Goal: Task Accomplishment & Management: Use online tool/utility

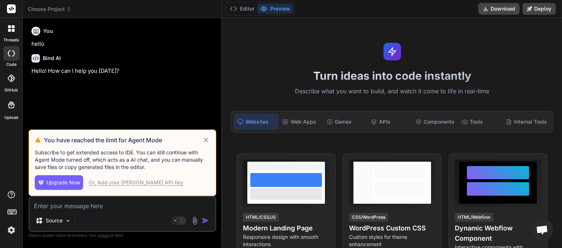
click at [206, 139] on icon at bounding box center [206, 140] width 8 height 9
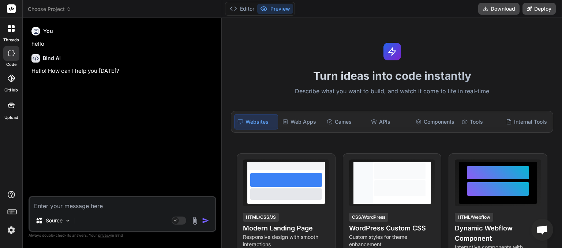
click at [74, 7] on div "Choose Project" at bounding box center [122, 8] width 189 height 7
click at [61, 10] on span "Choose Project" at bounding box center [50, 8] width 44 height 7
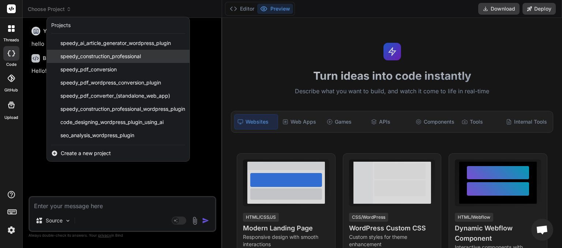
click at [71, 54] on span "speedy_construction_professional" at bounding box center [100, 56] width 81 height 7
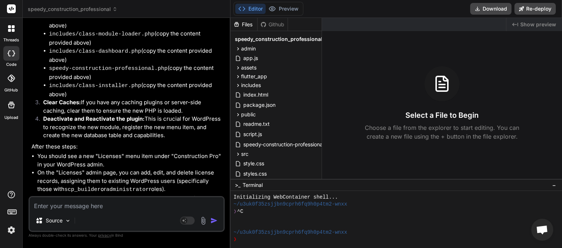
scroll to position [2621, 0]
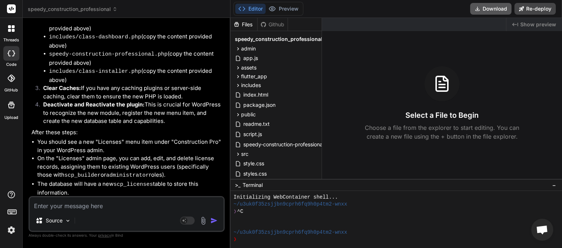
click at [490, 11] on button "Download" at bounding box center [490, 9] width 41 height 12
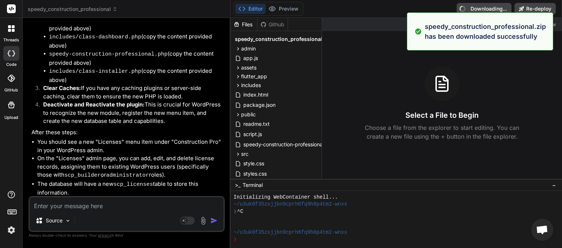
type textarea "x"
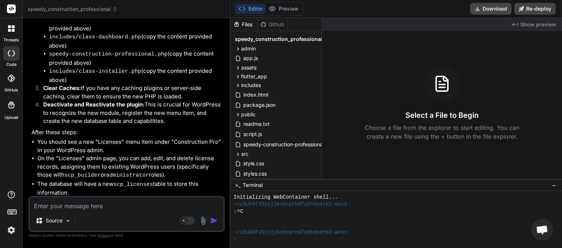
click at [58, 210] on textarea at bounding box center [127, 203] width 194 height 13
paste textarea "[[DATE] 05:26:24 UTC] SCP: speedy-construction-professional.php loaded. Version…"
type textarea "[[DATE] 05:26:24 UTC] SCP: speedy-construction-professional.php loaded. Version…"
type textarea "x"
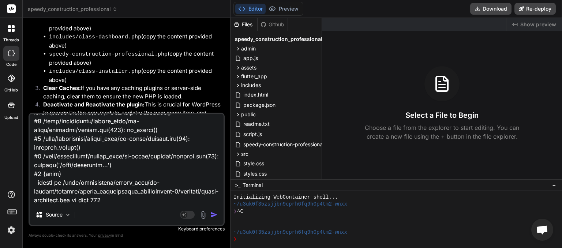
type textarea "[[DATE] 05:26:24 UTC] SCP: speedy-construction-professional.php loaded. Version…"
click at [210, 216] on img "button" at bounding box center [213, 214] width 7 height 7
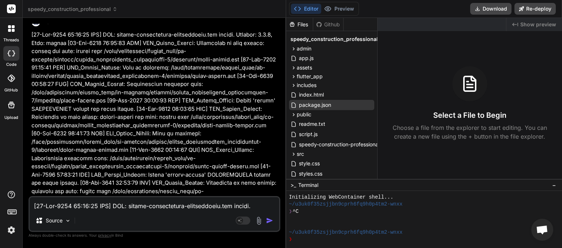
scroll to position [2125, 0]
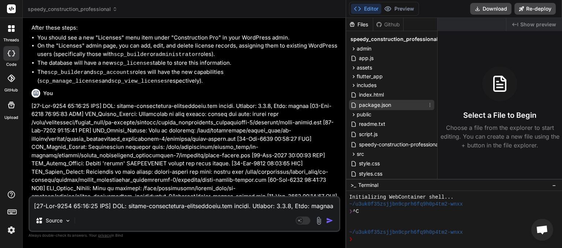
drag, startPoint x: 222, startPoint y: 119, endPoint x: 396, endPoint y: 102, distance: 174.9
click at [396, 102] on div "threads code GitHub Upload speedy_construction_professional Created with Pixso.…" at bounding box center [281, 124] width 562 height 248
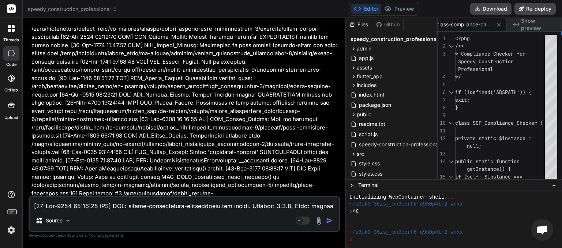
scroll to position [4696, 0]
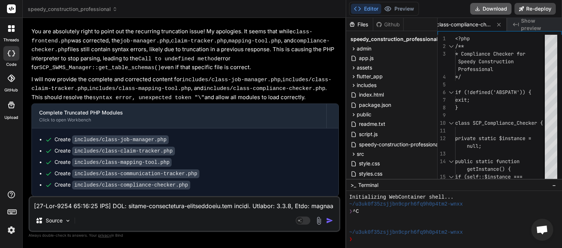
click at [490, 11] on button "Download" at bounding box center [490, 9] width 41 height 12
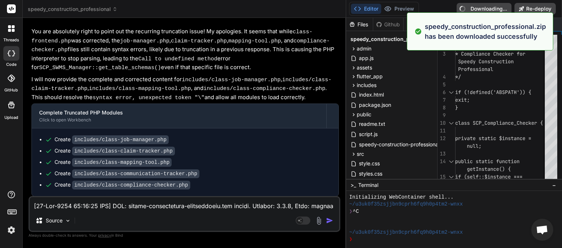
type textarea "x"
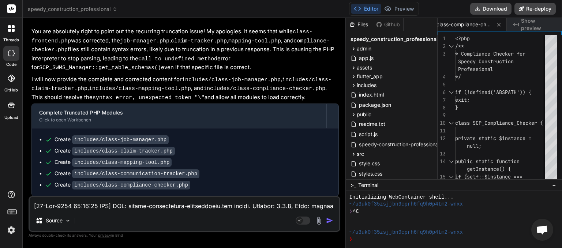
click at [70, 203] on textarea at bounding box center [185, 203] width 310 height 13
paste textarea "30:48 UTC] SCP: speedy-construction-professional.php loaded. Version: 1.3.2, Mo…"
type textarea "[[DATE] 05:30:48 UTC] SCP: speedy-construction-professional.php loaded. Version…"
type textarea "x"
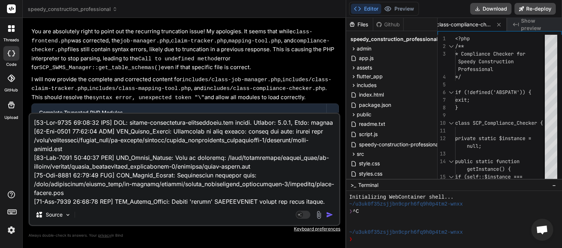
scroll to position [3848, 0]
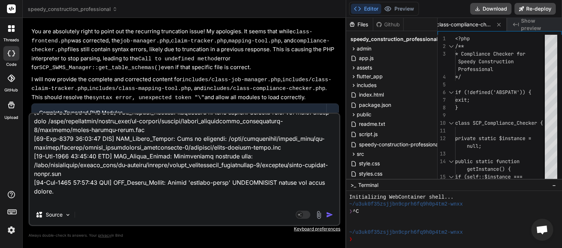
type textarea "[[DATE] 05:30:48 UTC] SCP: speedy-construction-professional.php loaded. Version…"
click at [329, 214] on img "button" at bounding box center [329, 214] width 7 height 7
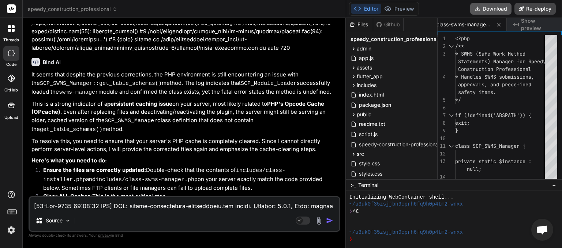
scroll to position [0, 432]
click at [494, 11] on button "Download" at bounding box center [490, 9] width 41 height 12
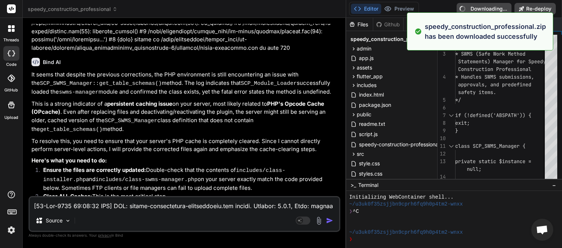
type textarea "x"
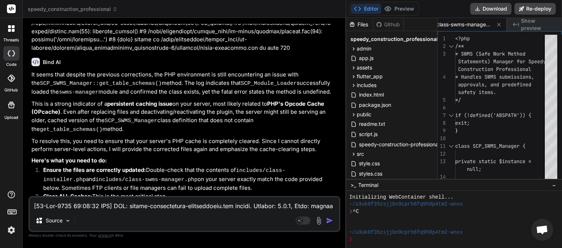
paste textarea "50:35 UTC] SCP: speedy-construction-professional.php loaded. Version: 1.3.2, Mo…"
type textarea "[[DATE] 05:50:35 UTC] SCP: speedy-construction-professional.php loaded. Version…"
type textarea "x"
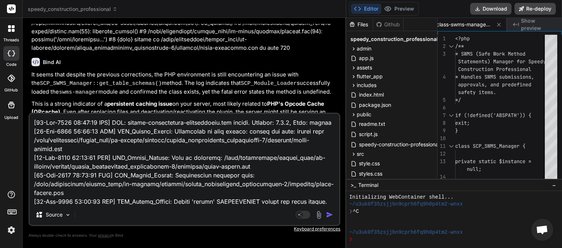
scroll to position [14983, 0]
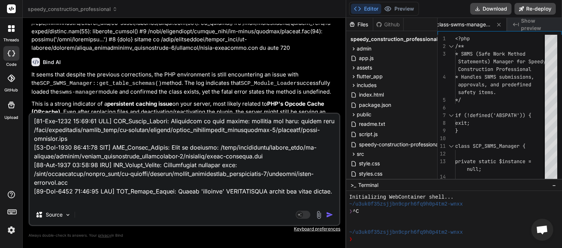
type textarea "[[DATE] 05:50:35 UTC] SCP: speedy-construction-professional.php loaded. Version…"
click at [329, 216] on img "button" at bounding box center [329, 214] width 7 height 7
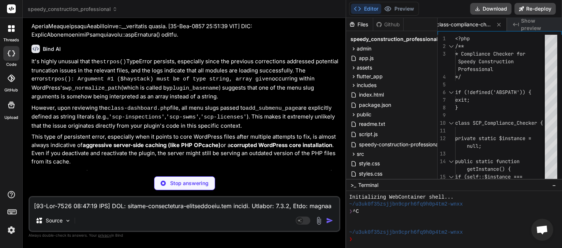
scroll to position [17689, 0]
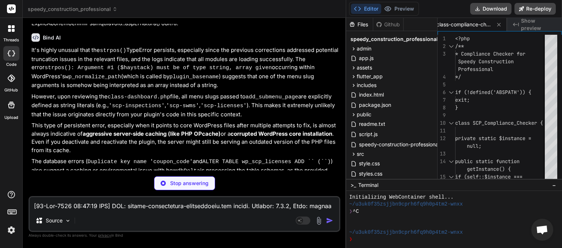
type textarea "x"
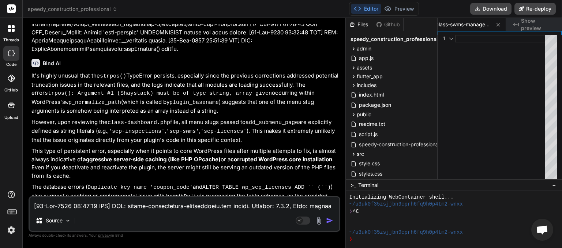
scroll to position [17683, 0]
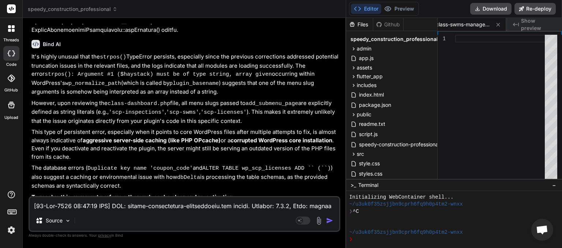
drag, startPoint x: 232, startPoint y: 184, endPoint x: 49, endPoint y: 186, distance: 182.6
copy span "This message appears to be truncated. The response may be incomplete."
click at [68, 205] on textarea at bounding box center [185, 203] width 310 height 13
paste textarea "This message appears to be truncated. The response may be incomplete."
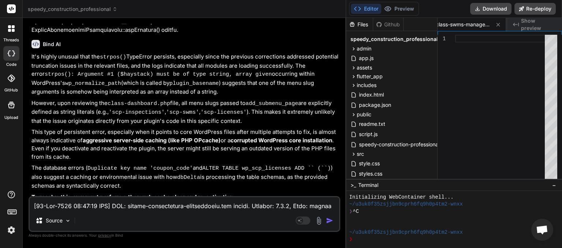
type textarea "This message appears to be truncated. The response may be incomplete."
type textarea "x"
type textarea "This message appears to be truncated. The response may be incomplete."
click at [329, 223] on img "button" at bounding box center [329, 220] width 7 height 7
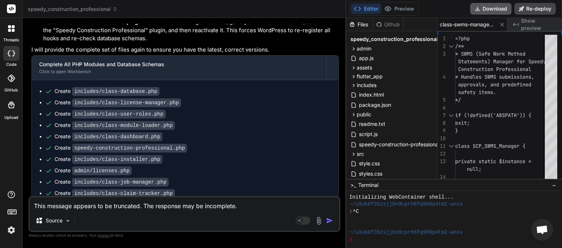
scroll to position [0, 428]
click at [494, 12] on button "Download" at bounding box center [490, 9] width 41 height 12
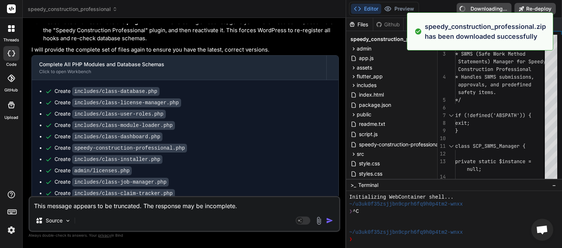
type textarea "x"
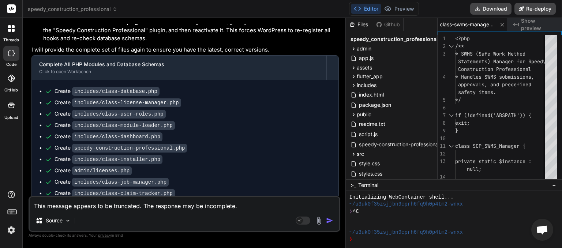
click at [87, 203] on textarea "This message appears to be truncated. The response may be incomplete." at bounding box center [185, 203] width 310 height 13
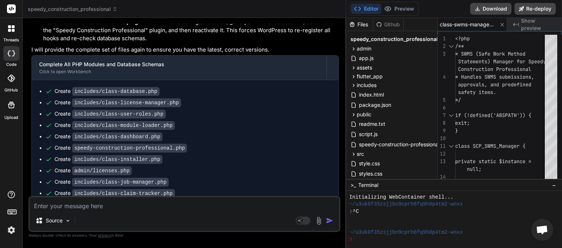
type textarea "c"
type textarea "x"
type textarea "cp"
type textarea "x"
type textarea "cpa"
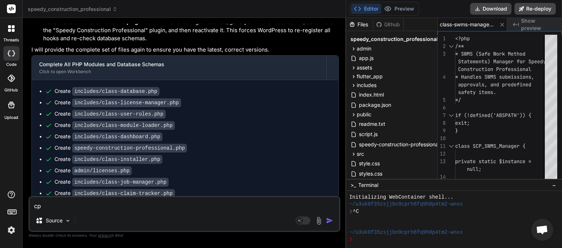
type textarea "x"
type textarea "cpan"
type textarea "x"
type textarea "cpane"
type textarea "x"
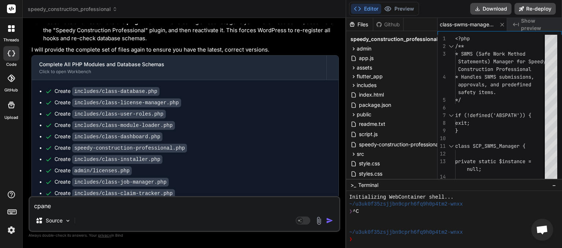
type textarea "cpanel"
type textarea "x"
type textarea "cpanel"
type textarea "x"
type textarea "cpanel c"
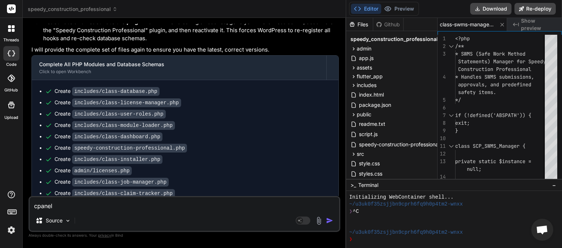
type textarea "x"
type textarea "cpanel ca"
type textarea "x"
type textarea "cpanel cac"
type textarea "x"
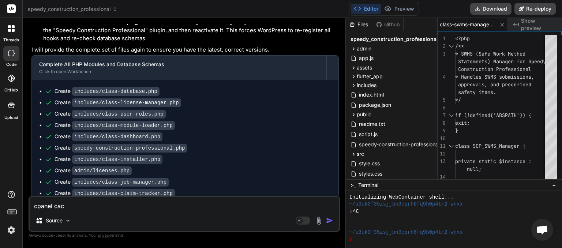
type textarea "cpanel cach"
type textarea "x"
type textarea "cpanel cache"
type textarea "x"
type textarea "cpanel caches"
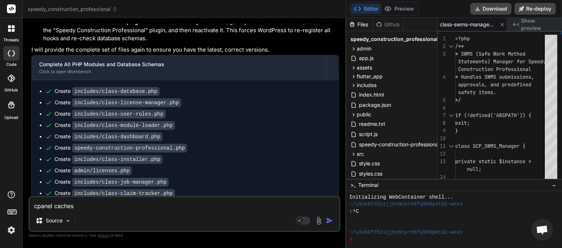
type textarea "x"
type textarea "cpanel caches"
type textarea "x"
type textarea "cpanel caches c"
type textarea "x"
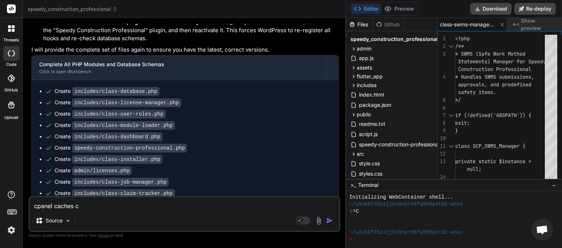
type textarea "cpanel caches cl"
type textarea "x"
type textarea "cpanel caches cle"
type textarea "x"
type textarea "cpanel caches clea"
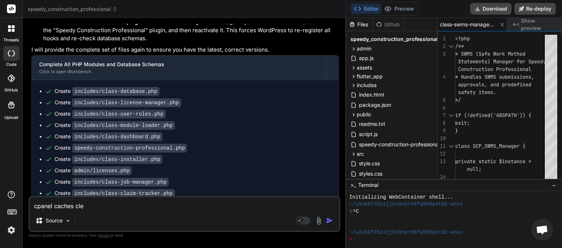
type textarea "x"
type textarea "cpanel caches clear"
type textarea "x"
type textarea "cpanel caches [PERSON_NAME]"
type textarea "x"
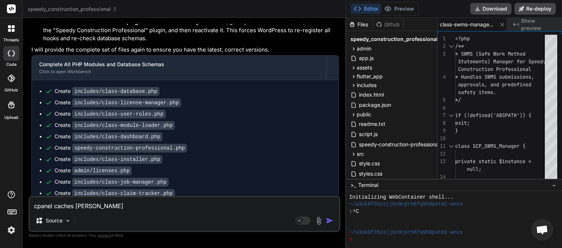
type textarea "cpanel caches cleared"
type textarea "x"
type textarea "cpanel caches cleared"
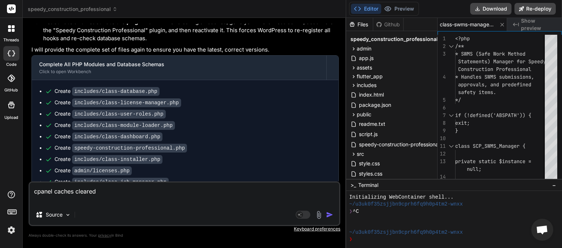
type textarea "x"
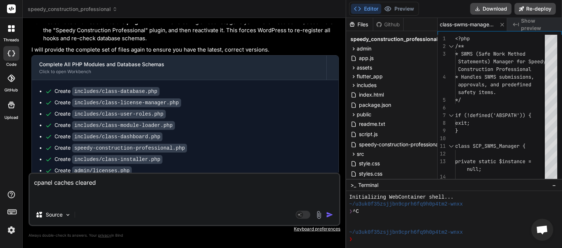
paste textarea "[[DATE] 05:51:06 UTC] SCP: speedy-construction-professional.php loaded. Version…"
type textarea "cpanel caches cleared [[DATE] 05:51:06 UTC] SCP: speedy-construction-profession…"
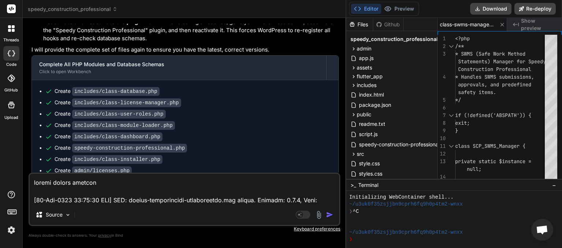
type textarea "x"
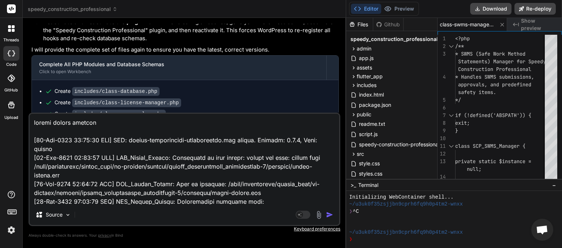
scroll to position [21166, 0]
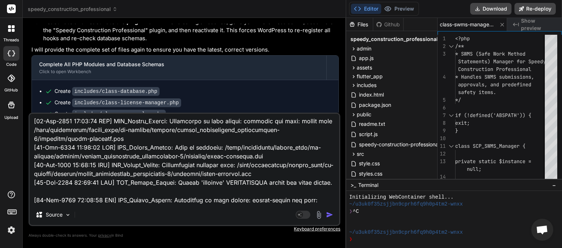
type textarea "cpanel caches cleared [[DATE] 05:51:06 UTC] SCP: speedy-construction-profession…"
click at [328, 215] on img "button" at bounding box center [329, 214] width 7 height 7
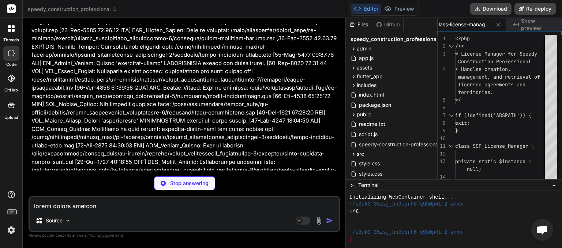
scroll to position [31941, 0]
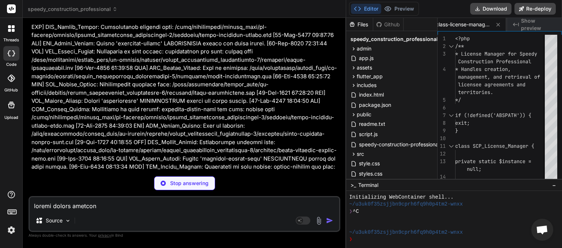
drag, startPoint x: 96, startPoint y: 106, endPoint x: 116, endPoint y: 105, distance: 20.6
drag, startPoint x: 138, startPoint y: 107, endPoint x: 160, endPoint y: 105, distance: 22.8
copy strong "OPcache"
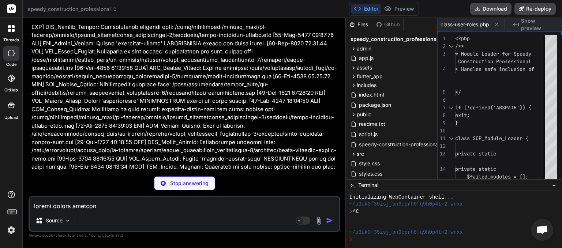
scroll to position [0, 783]
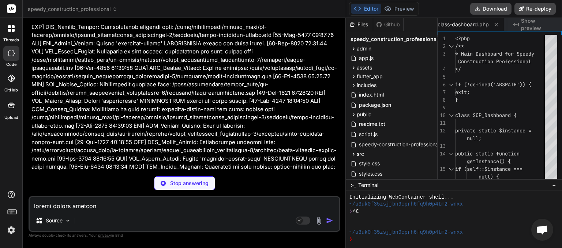
drag, startPoint x: 95, startPoint y: 106, endPoint x: 115, endPoint y: 106, distance: 19.8
copy strong "Opcode"
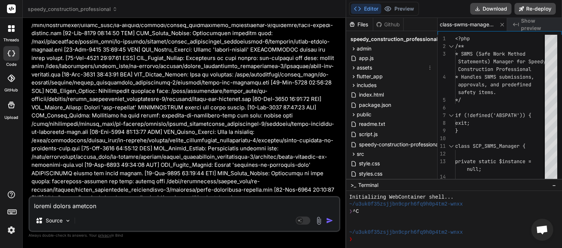
scroll to position [0, 428]
click at [491, 7] on button "Download" at bounding box center [490, 9] width 41 height 12
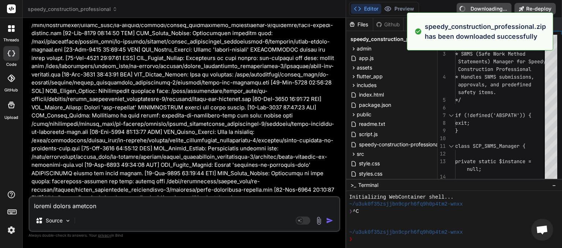
type textarea "x"
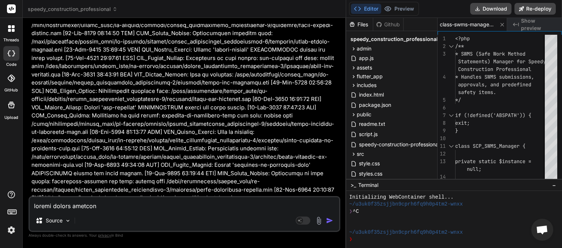
paste textarea "[[DATE] 05:57:26 UTC] SCP: speedy-construction-professional.php loaded. Version…"
type textarea "[[DATE] 05:57:26 UTC] SCP: speedy-construction-professional.php loaded. Version…"
type textarea "x"
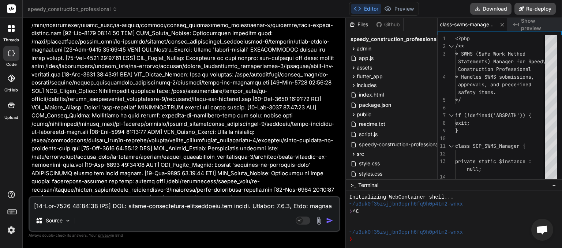
scroll to position [3743, 0]
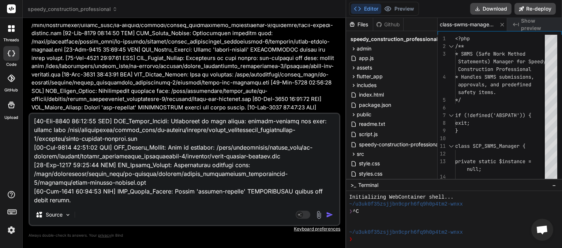
type textarea "[[DATE] 05:57:26 UTC] SCP: speedy-construction-professional.php loaded. Version…"
click at [330, 213] on img "button" at bounding box center [329, 214] width 7 height 7
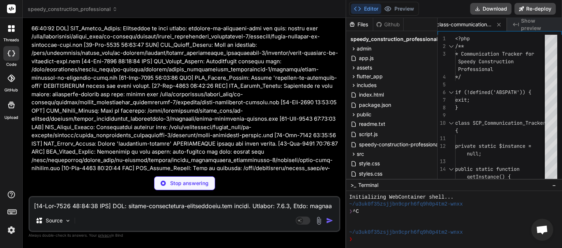
scroll to position [0, 297]
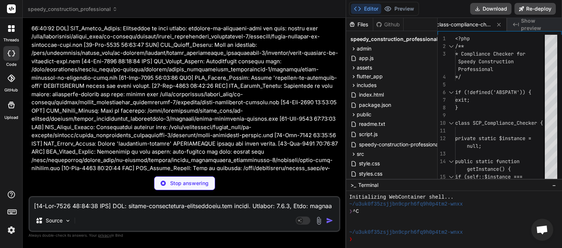
type textarea "x"
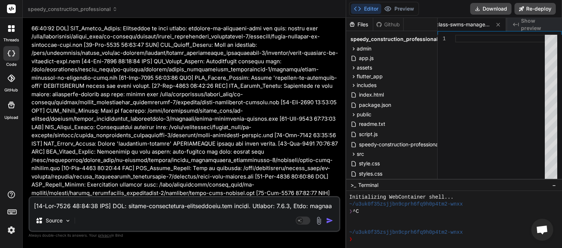
scroll to position [35074, 0]
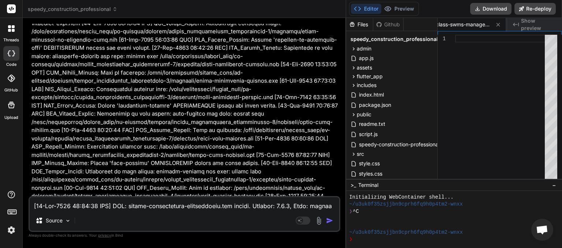
drag, startPoint x: 231, startPoint y: 186, endPoint x: 49, endPoint y: 187, distance: 181.9
copy span "This message appears to be truncated. The response may be incomplete."
click at [77, 207] on textarea at bounding box center [185, 203] width 310 height 13
paste textarea "This message appears to be truncated. The response may be incomplete."
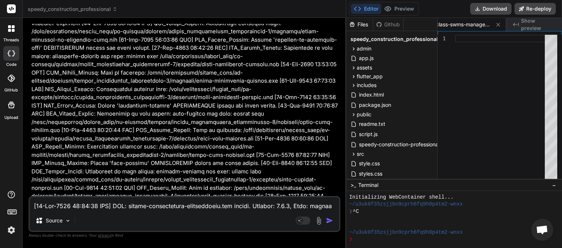
type textarea "This message appears to be truncated. The response may be incomplete."
type textarea "x"
type textarea "This message appears to be truncated. The response may be incomplete."
click at [327, 219] on img "button" at bounding box center [329, 220] width 7 height 7
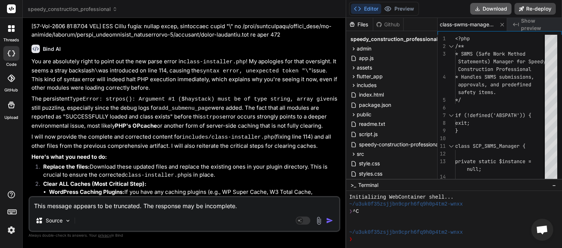
scroll to position [0, 428]
click at [488, 10] on button "Download" at bounding box center [490, 9] width 41 height 12
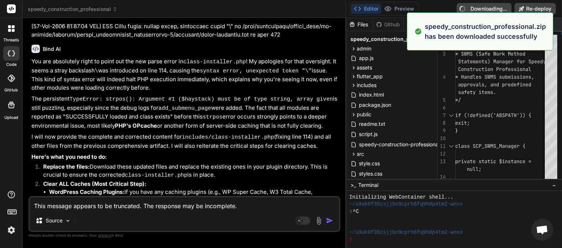
type textarea "x"
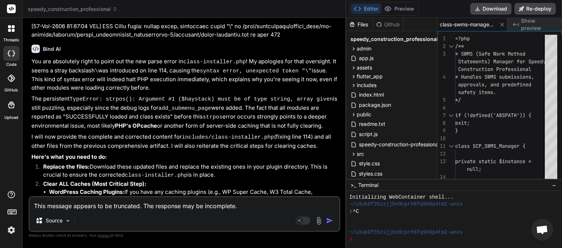
click at [74, 209] on textarea "This message appears to be truncated. The response may be incomplete." at bounding box center [185, 203] width 310 height 13
paste textarea "[[DATE] 06:07:04 UTC] SCP: speedy-construction-professional.php loaded. Version…"
type textarea "[[DATE] 06:07:04 UTC] SCP: speedy-construction-professional.php loaded. Version…"
type textarea "x"
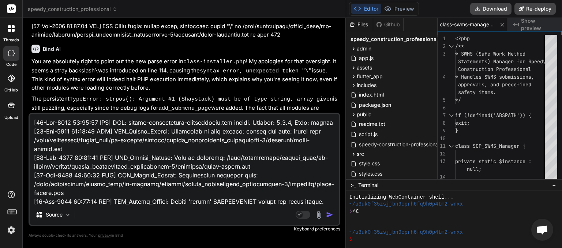
scroll to position [13640, 0]
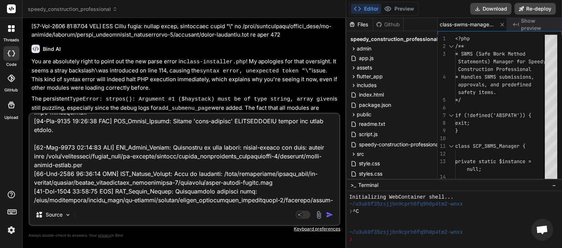
type textarea "[[DATE] 06:07:04 UTC] SCP: speedy-construction-professional.php loaded. Version…"
click at [332, 215] on img "button" at bounding box center [329, 214] width 7 height 7
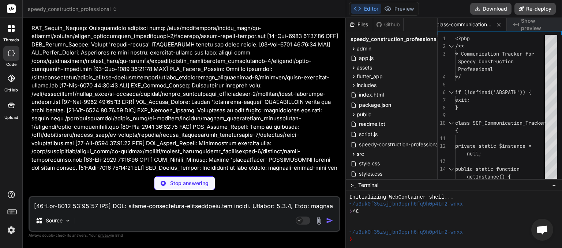
scroll to position [0, 297]
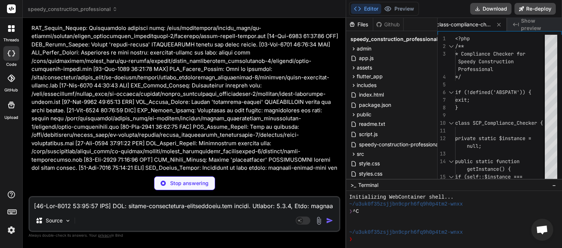
type textarea "x"
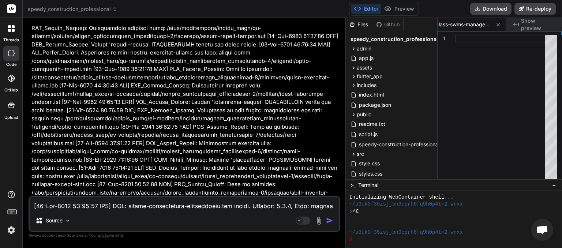
scroll to position [44719, 0]
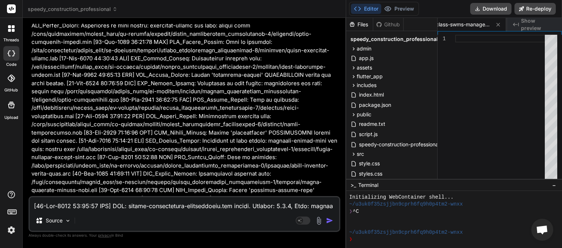
drag, startPoint x: 231, startPoint y: 186, endPoint x: 49, endPoint y: 186, distance: 181.5
copy span "This message appears to be truncated. The response may be incomplete."
click at [49, 203] on textarea at bounding box center [185, 203] width 310 height 13
paste textarea "This message appears to be truncated. The response may be incomplete."
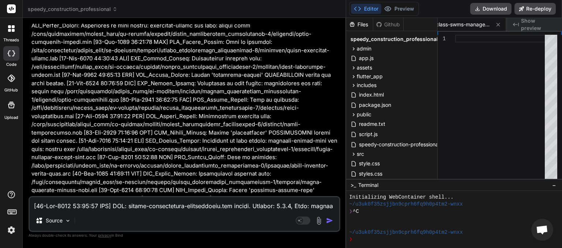
type textarea "This message appears to be truncated. The response may be incomplete."
type textarea "x"
type textarea "This message appears to be truncated. The response may be incomplete."
click at [328, 219] on img "button" at bounding box center [329, 220] width 7 height 7
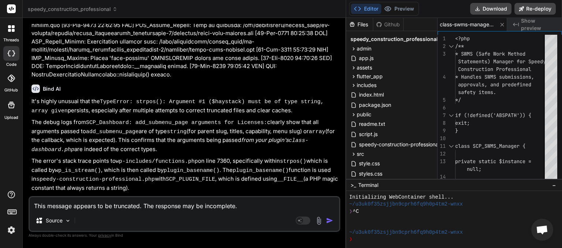
scroll to position [45310, 0]
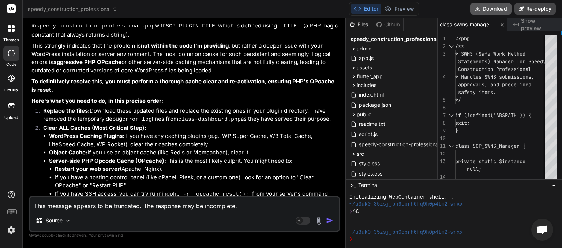
click at [497, 10] on button "Download" at bounding box center [490, 9] width 41 height 12
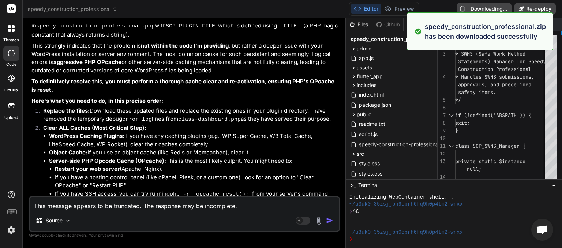
scroll to position [0, 428]
type textarea "x"
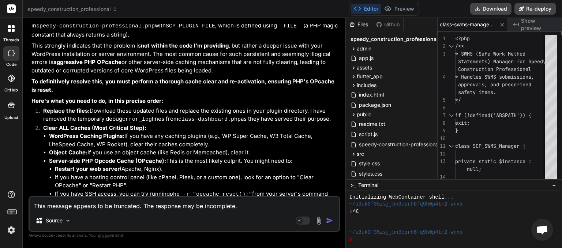
paste textarea "[[DATE] 06:15:27 UTC] SCP: speedy-construction-professional.php loaded. Version…"
type textarea "[[DATE] 06:15:27 UTC] SCP: speedy-construction-professional.php loaded. Version…"
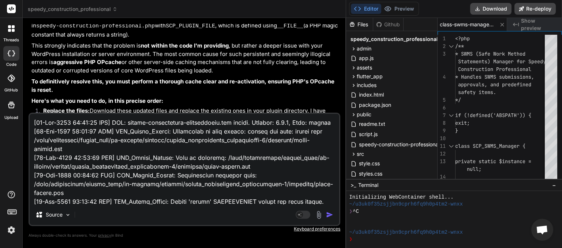
scroll to position [20533, 0]
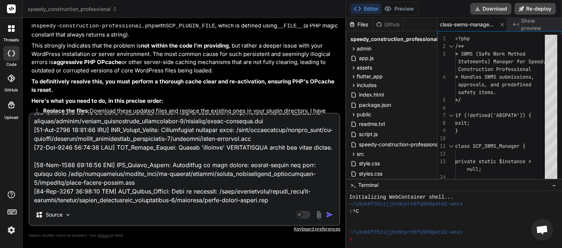
type textarea "x"
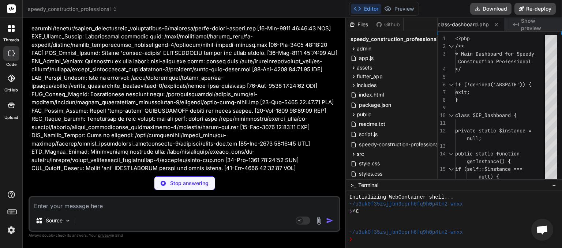
scroll to position [59027, 0]
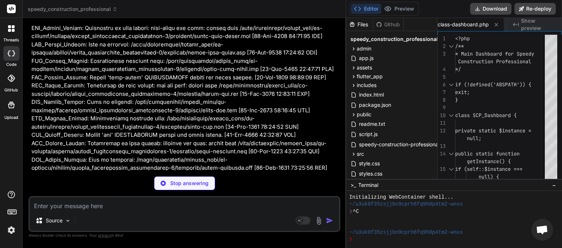
click at [59, 205] on textarea at bounding box center [185, 203] width 310 height 13
type textarea "x"
type textarea "t"
type textarea "x"
type textarea "th"
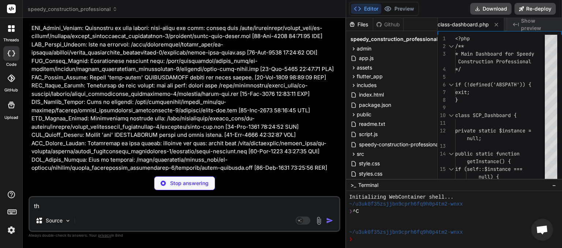
type textarea "x"
type textarea "the"
type textarea "x"
type textarea "the"
type textarea "x"
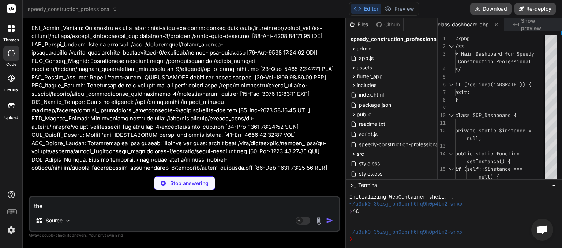
type textarea "the s"
type textarea "x"
type textarea "the se"
type textarea "x"
type textarea "the ser"
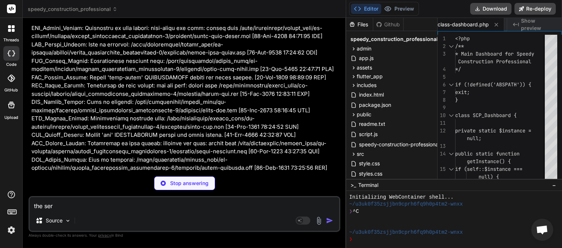
type textarea "x"
type textarea "the serv"
type textarea "x"
type textarea "the serve"
type textarea "x"
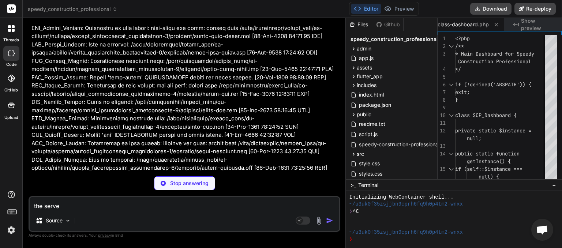
type textarea "the server"
type textarea "x"
type textarea "the server"
type textarea "x"
type textarea "the server i"
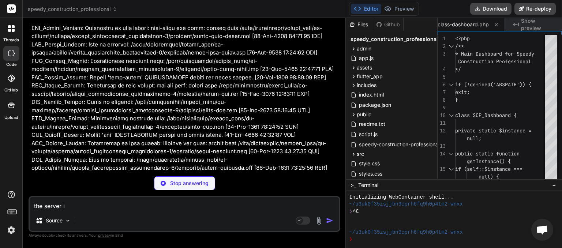
type textarea "x"
type textarea "the server is"
type textarea "x"
type textarea "the server is"
type textarea "x"
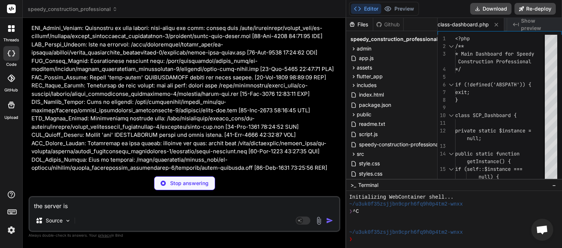
type textarea "the server is O"
type textarea "x"
type textarea "the server is OJK"
type textarea "x"
type textarea "the server is OJ"
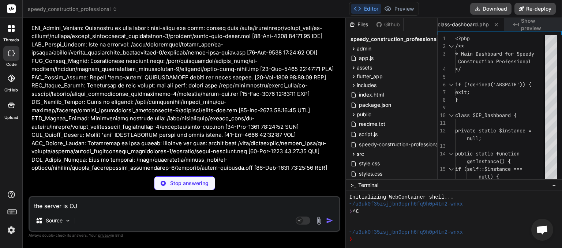
type textarea "x"
type textarea "the server is O"
type textarea "x"
type textarea "the server is OK"
type textarea "x"
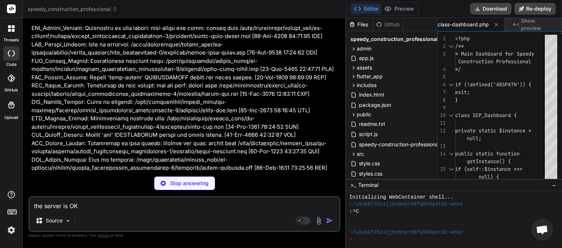
type textarea "the server is OK"
type textarea "x"
type textarea "the server is OK w"
type textarea "x"
type textarea "the server is OK wi"
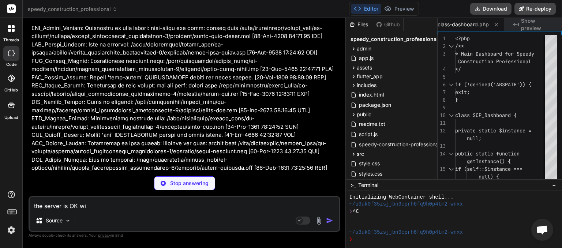
type textarea "x"
type textarea "the server is OK wit"
type textarea "x"
type textarea "the server is OK with"
type textarea "x"
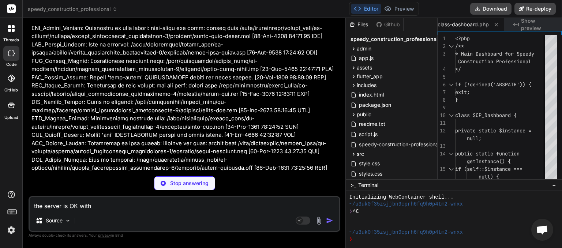
type textarea "the server is OK with"
type textarea "x"
type textarea "the server is OK with e"
type textarea "x"
type textarea "the server is OK with ev"
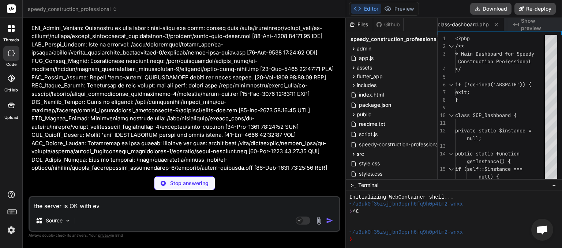
type textarea "x"
type textarea "the server is OK with eve"
type textarea "x"
type textarea "the server is OK with ever"
type textarea "x"
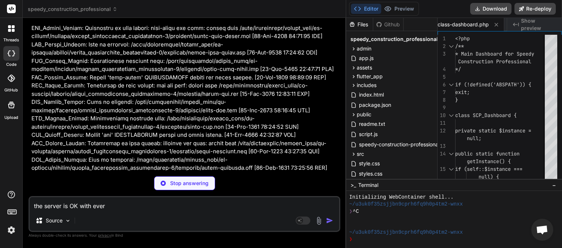
type textarea "the server is OK with every"
type textarea "x"
type textarea "the server is OK with every"
type textarea "x"
type textarea "the server is OK with every o"
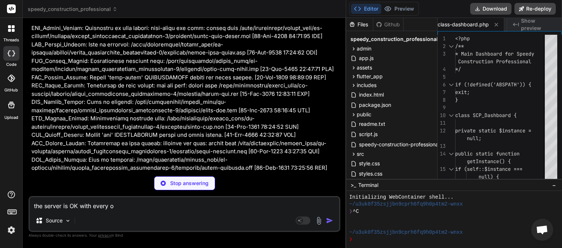
type textarea "x"
type textarea "the server is OK with every ot"
type textarea "x"
type textarea "the server is OK with every oth"
type textarea "x"
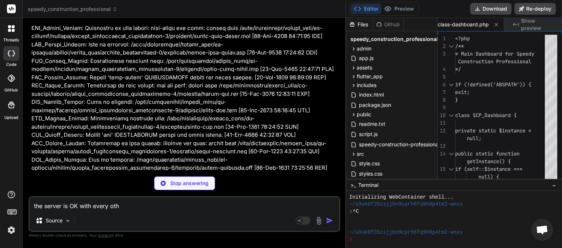
type textarea "the server is OK with every othe"
type textarea "x"
type textarea "the server is OK with every other"
type textarea "x"
type textarea "the server is OK with every other"
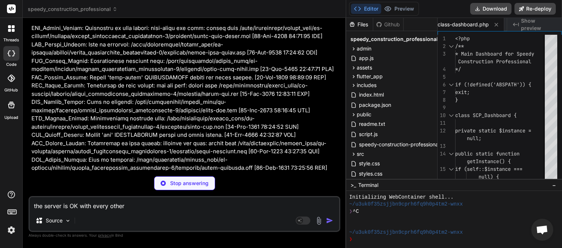
type textarea "x"
type textarea "the server is OK with every other p"
type textarea "x"
type textarea "the server is OK with every other pl"
type textarea "x"
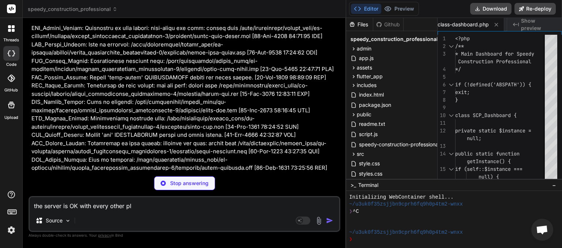
type textarea "the server is OK with every other plu"
type textarea "x"
type textarea "the server is OK with every other plug"
type textarea "x"
type textarea "the server is OK with every other plugi"
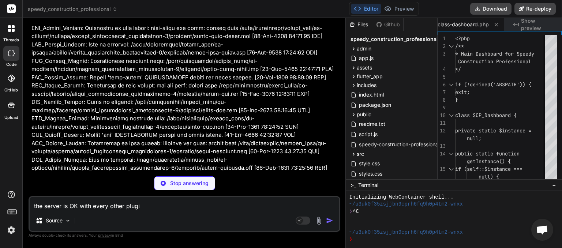
type textarea "x"
type textarea "the server is OK with every other plugin"
type textarea "x"
type textarea "the server is OK with every other plugin."
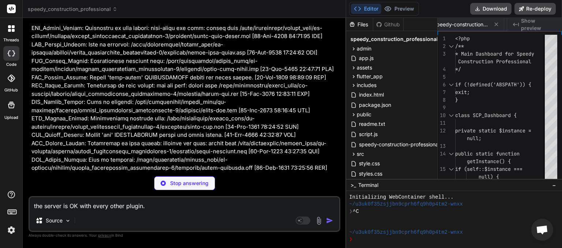
type textarea "x"
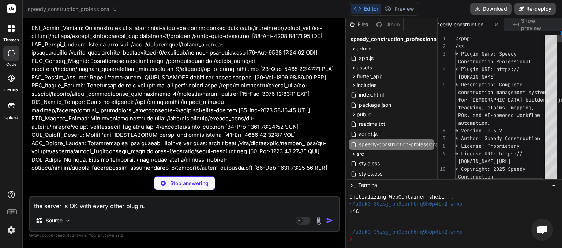
type textarea "the server is OK with every other plugin."
type textarea "x"
type textarea "the server is OK with every other plugin. i"
type textarea "x"
type textarea "the server is OK with every other plugin. it"
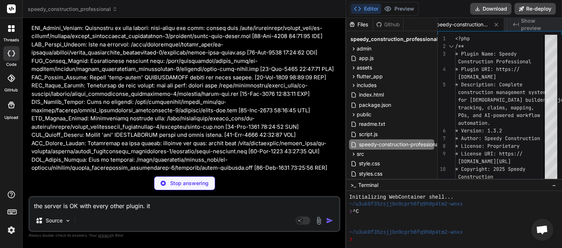
type textarea "x"
type textarea "the server is OK with every other plugin. its"
type textarea "x"
type textarea "the server is OK with every other plugin. its"
type textarea "x"
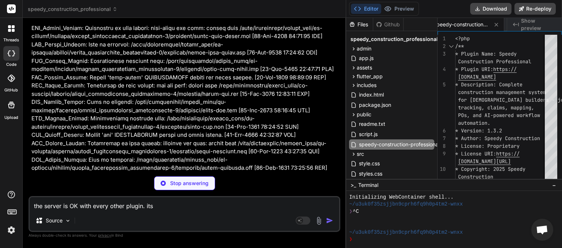
type textarea "the server is OK with every other plugin. its j"
type textarea "x"
type textarea "the server is OK with every other plugin. its ju"
type textarea "x"
type textarea "the server is OK with every other plugin. its jus"
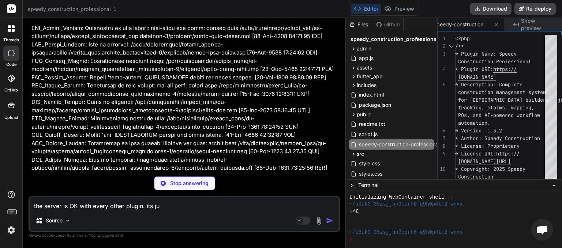
type textarea "x"
type textarea "the server is OK with every other plugin. its just"
type textarea "x"
type textarea "the server is OK with every other plugin. its just"
type textarea "x"
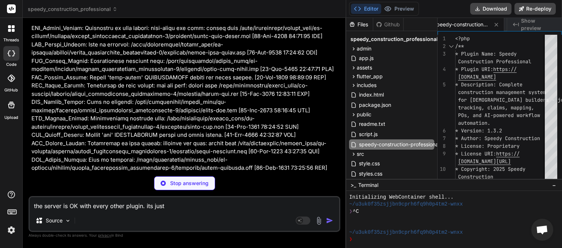
type textarea "the server is OK with every other plugin. its just t"
type textarea "x"
type textarea "the server is OK with every other plugin. its just th"
type textarea "x"
type textarea "the server is OK with every other plugin. its just thi"
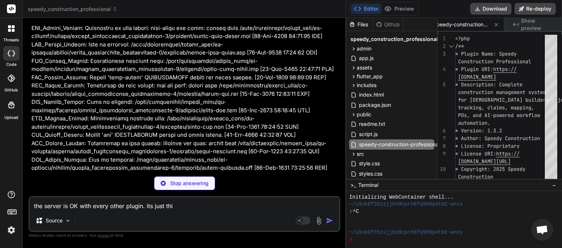
type textarea "x"
type textarea "the server is OK with every other plugin. its just this"
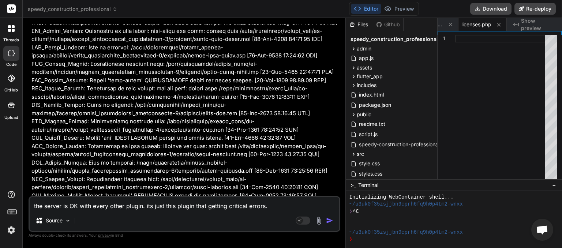
scroll to position [59043, 0]
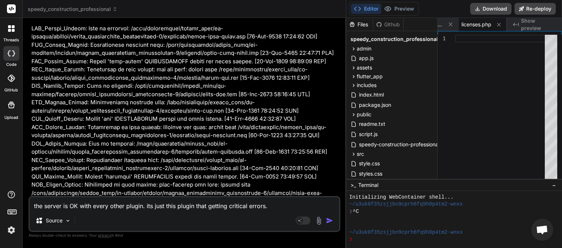
drag, startPoint x: 231, startPoint y: 188, endPoint x: 60, endPoint y: 184, distance: 170.9
copy span "This message appears to be truncated. The response may be incomplete."
click at [279, 207] on textarea "the server is OK with every other plugin. its just this plugin that getting cri…" at bounding box center [185, 203] width 310 height 13
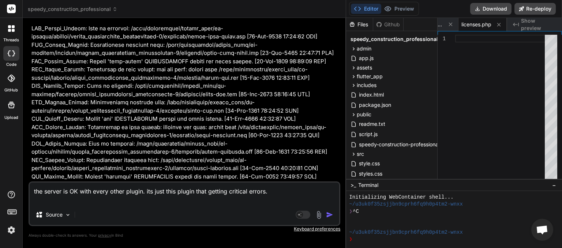
paste textarea "This message appears to be truncated. The response may be incomplete."
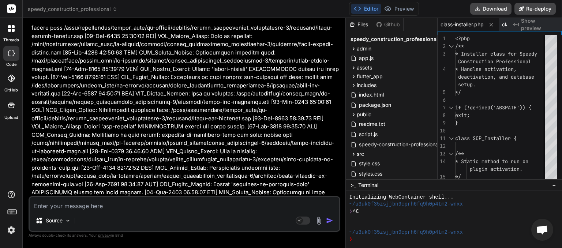
scroll to position [59597, 0]
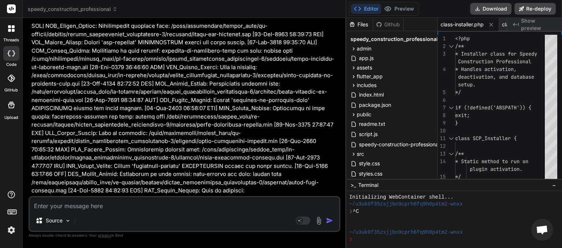
click at [73, 202] on textarea at bounding box center [185, 203] width 310 height 13
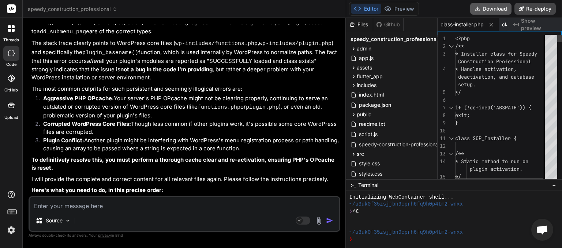
scroll to position [0, 366]
click at [488, 5] on button "Download" at bounding box center [490, 9] width 41 height 12
paste textarea "[[DATE] 06:27:09 UTC] SCP: speedy-construction-professional.php loaded. Version…"
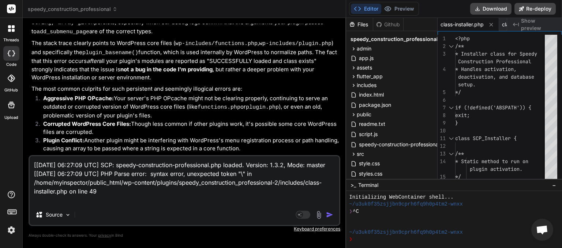
click at [325, 214] on div "Agent Mode. When this toggle is activated, AI automatically makes decisions, re…" at bounding box center [315, 214] width 42 height 9
click at [329, 213] on img "button" at bounding box center [329, 214] width 7 height 7
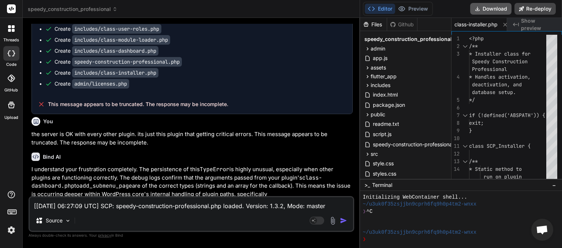
click at [486, 12] on button "Download" at bounding box center [490, 9] width 41 height 12
paste textarea "44:15 UTC] SCP: speedy-construction-professional.php loaded. Version: 1.3.2, Mo…"
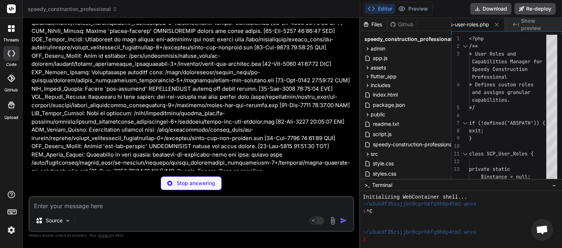
scroll to position [68004, 0]
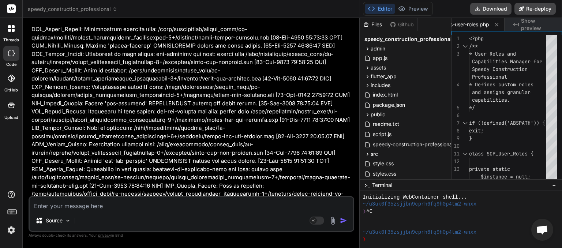
click at [43, 206] on textarea at bounding box center [191, 203] width 323 height 13
click at [480, 8] on icon at bounding box center [478, 9] width 6 height 6
paste textarea "[[DATE] 06:49:06 UTC] SCP: speedy-construction-professional.php loaded. Version…"
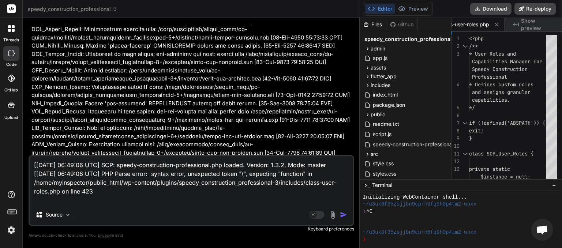
click at [340, 211] on img "button" at bounding box center [343, 214] width 7 height 7
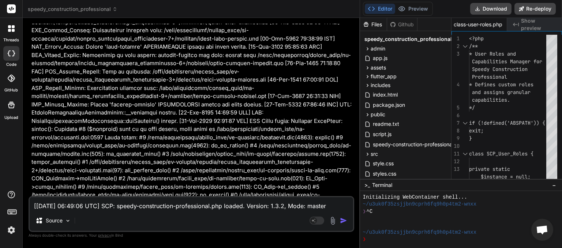
scroll to position [68333, 0]
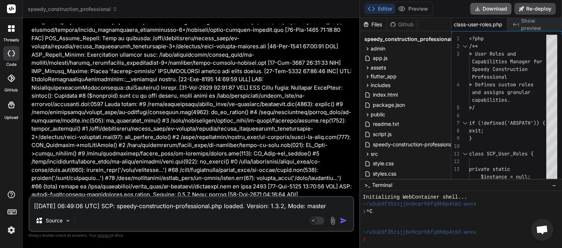
click at [487, 7] on button "Download" at bounding box center [490, 9] width 41 height 12
paste textarea "[[DATE] 06:50:12 UTC] Automatic updates starting... [[DATE] 06:50:12 UTC] Autom…"
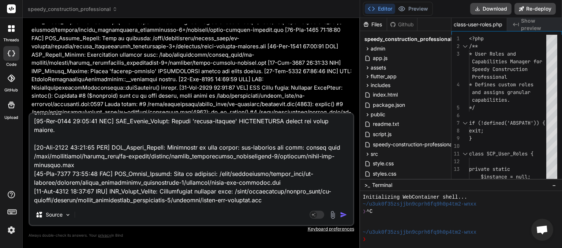
click at [343, 214] on img "button" at bounding box center [343, 214] width 7 height 7
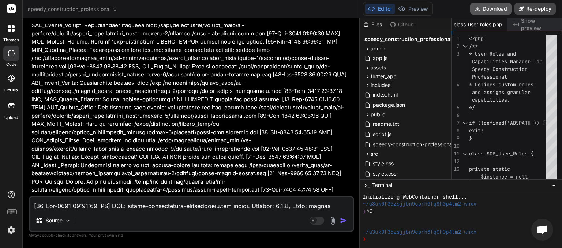
scroll to position [0, 641]
click at [487, 11] on button "Download" at bounding box center [490, 9] width 41 height 12
paste textarea "52:18 UTC] SCP: speedy-construction-professional.php loaded. Version: 1.3.2, Mo…"
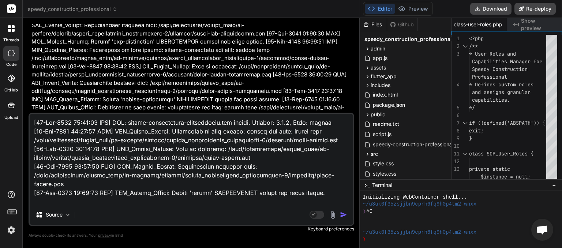
scroll to position [24863, 0]
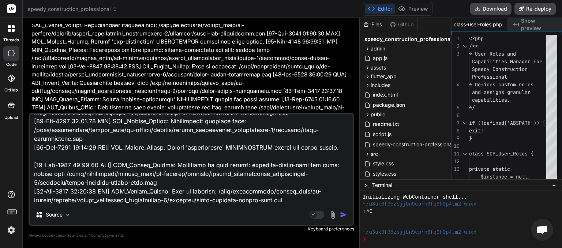
click at [343, 218] on img "button" at bounding box center [343, 214] width 7 height 7
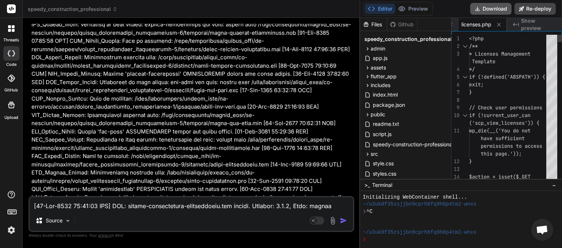
scroll to position [0, 918]
click at [486, 9] on button "Download" at bounding box center [490, 9] width 41 height 12
paste textarea "6:41 UTC] PHP Parse error: syntax error, unexpected token "break" in /home/myin…"
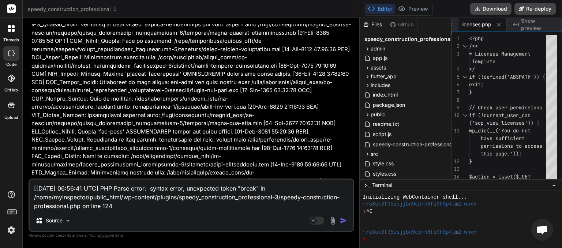
click at [342, 221] on img "button" at bounding box center [343, 220] width 7 height 7
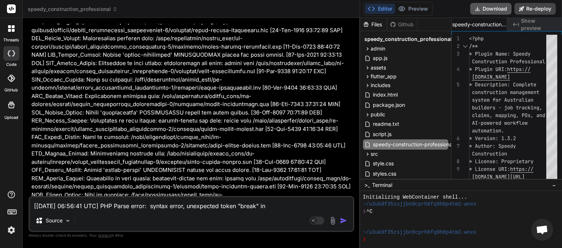
scroll to position [0, 852]
click at [493, 10] on button "Download" at bounding box center [490, 9] width 41 height 12
paste textarea "[[DATE] 06:58:17 UTC] PHP Parse error: syntax error, unexpected identifier "adm…"
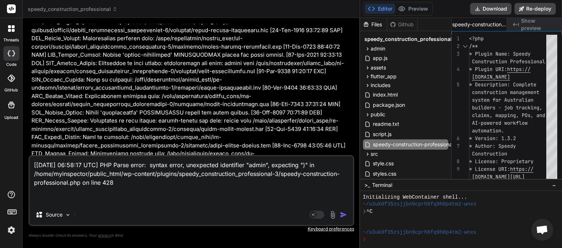
click at [344, 213] on img "button" at bounding box center [343, 214] width 7 height 7
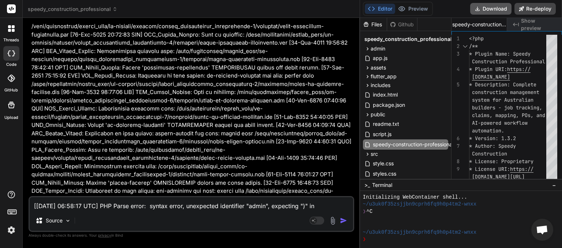
click at [491, 10] on button "Download" at bounding box center [490, 9] width 41 height 12
paste textarea "[[DATE] 07:00:01"
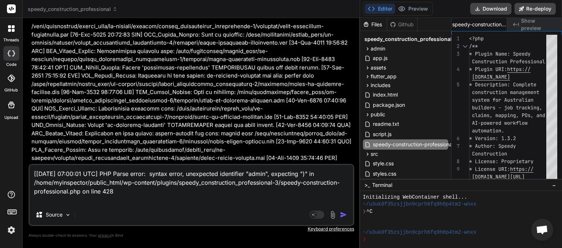
click at [345, 214] on img "button" at bounding box center [343, 214] width 7 height 7
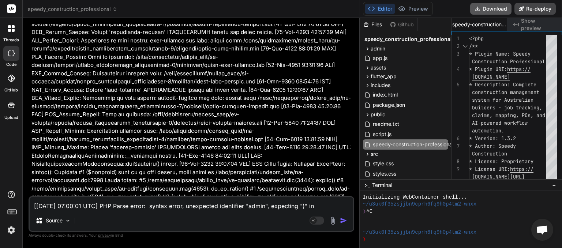
click at [493, 7] on button "Download" at bounding box center [490, 9] width 41 height 12
paste textarea "1:41 UTC] PHP Parse error: syntax error, unexpected identifier "admin", expecti…"
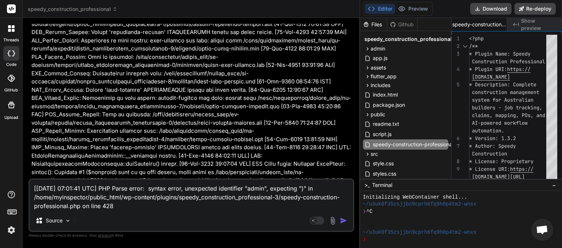
click at [340, 220] on img "button" at bounding box center [343, 220] width 7 height 7
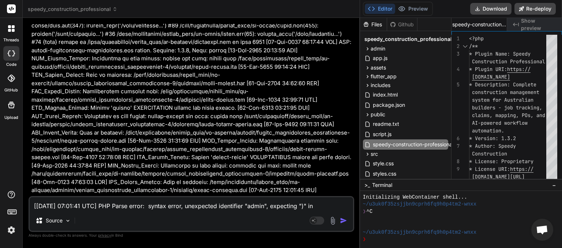
scroll to position [95181, 0]
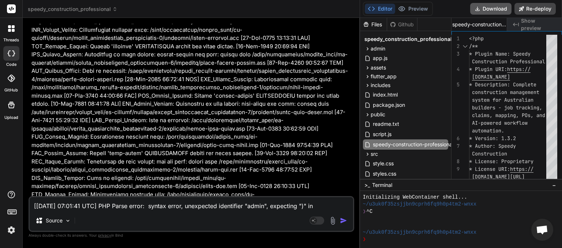
click at [500, 8] on button "Download" at bounding box center [490, 9] width 41 height 12
